Goal: Navigation & Orientation: Find specific page/section

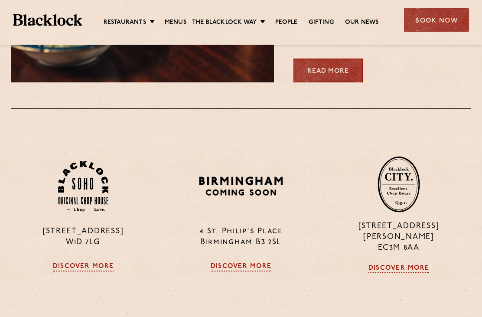
scroll to position [509, 0]
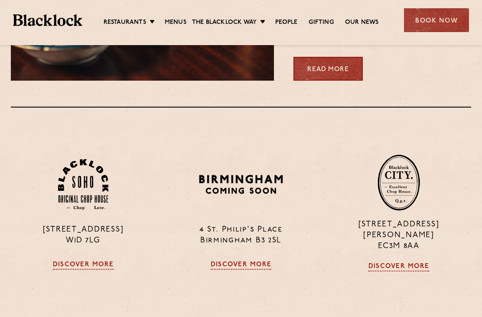
click at [89, 269] on link "Discover More" at bounding box center [83, 265] width 61 height 9
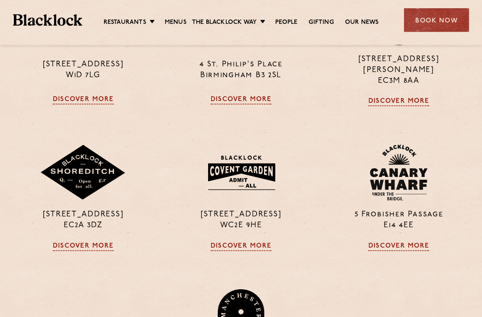
scroll to position [670, 0]
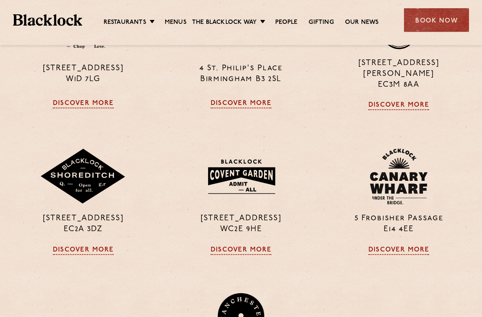
click at [250, 255] on link "Discover More" at bounding box center [241, 250] width 61 height 9
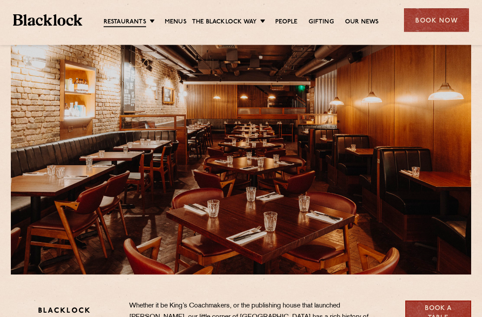
scroll to position [28, 0]
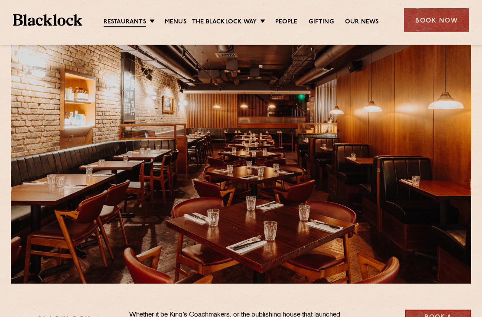
click at [177, 24] on link "Menus" at bounding box center [176, 22] width 22 height 9
click at [0, 0] on link "City" at bounding box center [0, 0] width 0 height 0
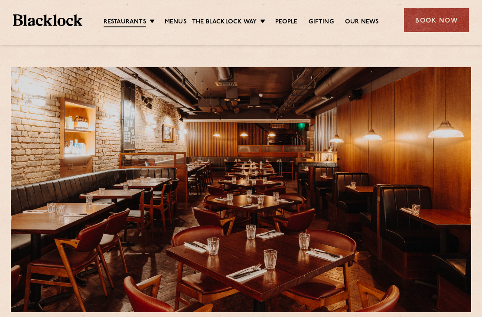
click at [174, 24] on link "Menus" at bounding box center [176, 22] width 22 height 9
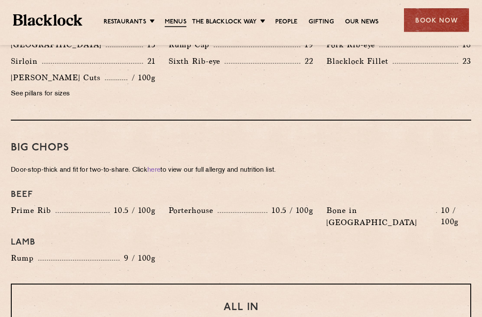
scroll to position [878, 0]
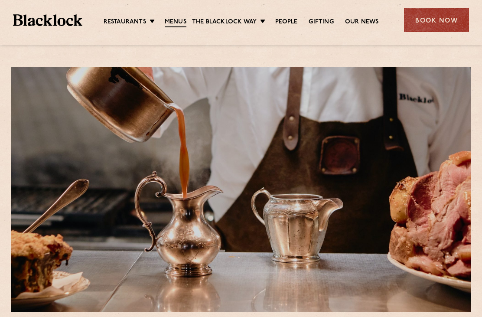
click at [0, 0] on link "Canary Wharf" at bounding box center [0, 0] width 0 height 0
